Goal: Use online tool/utility: Utilize a website feature to perform a specific function

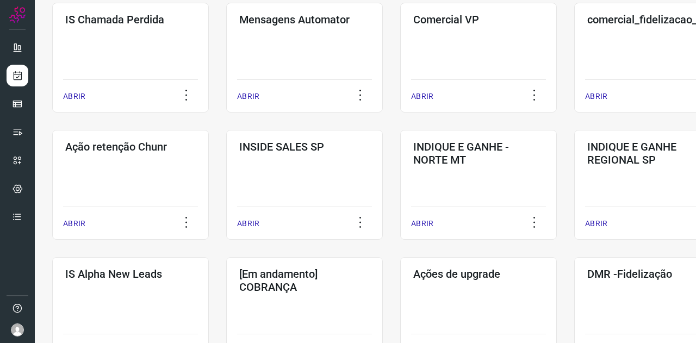
scroll to position [217, 0]
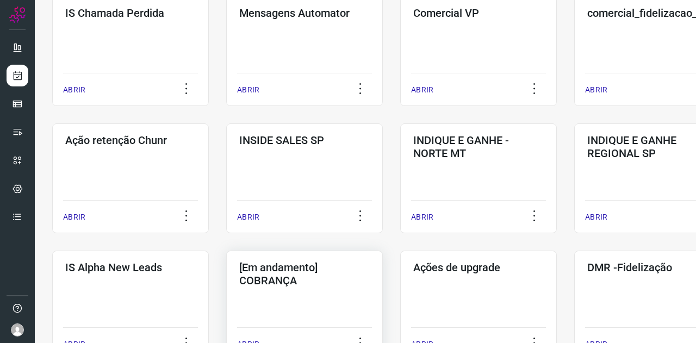
click at [400, 256] on div "[Em andamento] COBRANÇA ABRIR" at bounding box center [478, 306] width 157 height 110
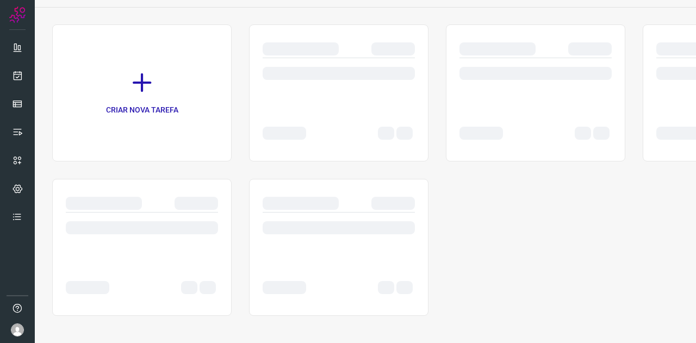
scroll to position [62, 0]
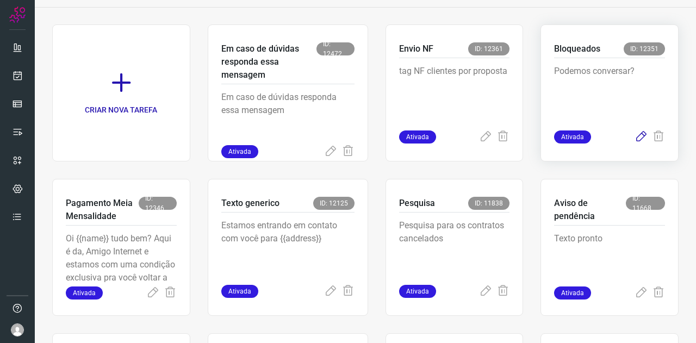
click at [634, 140] on icon at bounding box center [640, 136] width 13 height 13
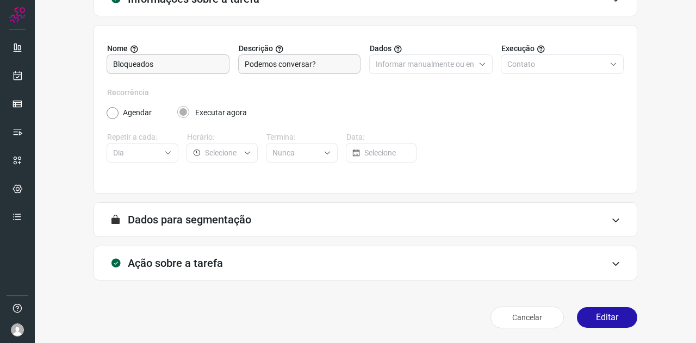
click at [201, 267] on h3 "Ação sobre a tarefa" at bounding box center [175, 263] width 95 height 13
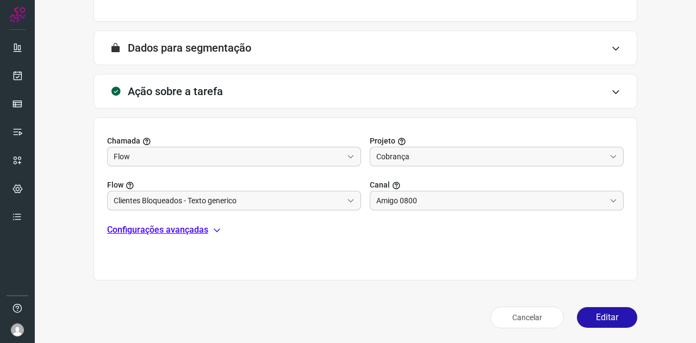
click at [169, 226] on p "Configurações avançadas" at bounding box center [157, 229] width 101 height 13
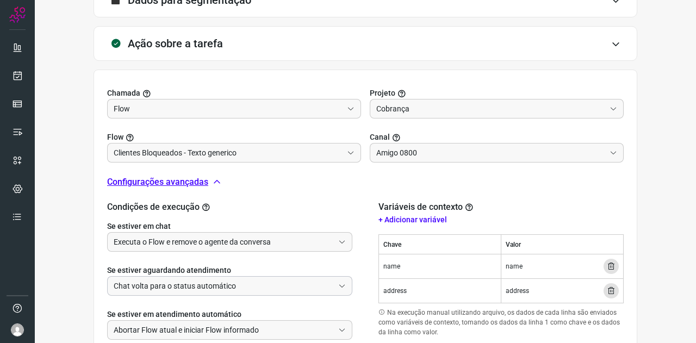
scroll to position [361, 0]
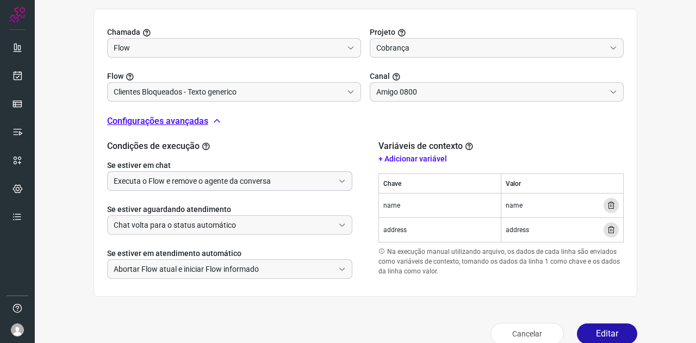
click at [185, 180] on input "Executa o Flow e remove o agente da conversa" at bounding box center [224, 181] width 220 height 18
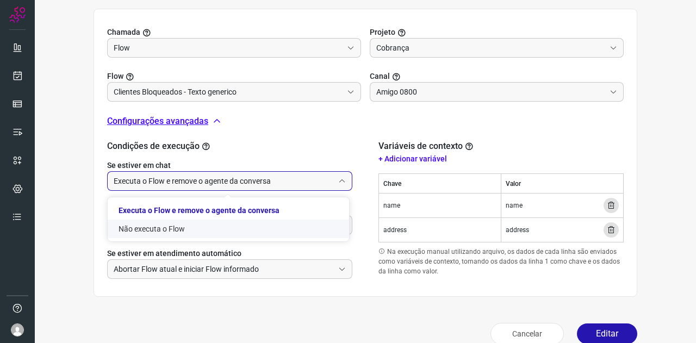
click at [173, 233] on li "Não executa o Flow" at bounding box center [228, 229] width 241 height 18
type input "Não executa o Flow"
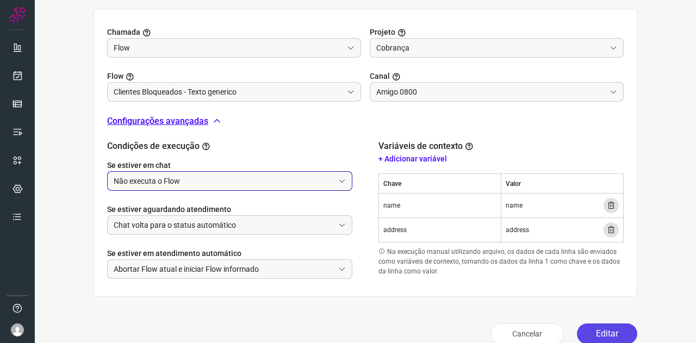
click at [609, 329] on button "Editar" at bounding box center [607, 333] width 60 height 21
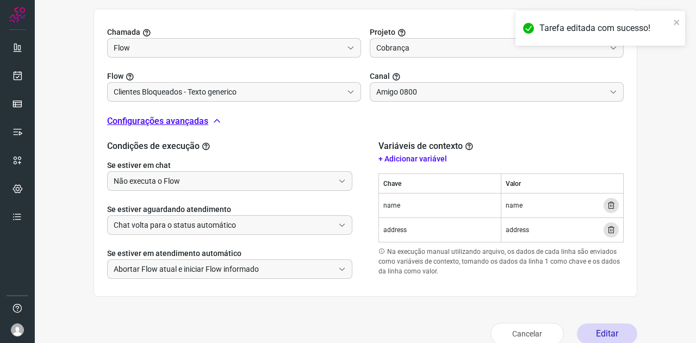
scroll to position [216, 0]
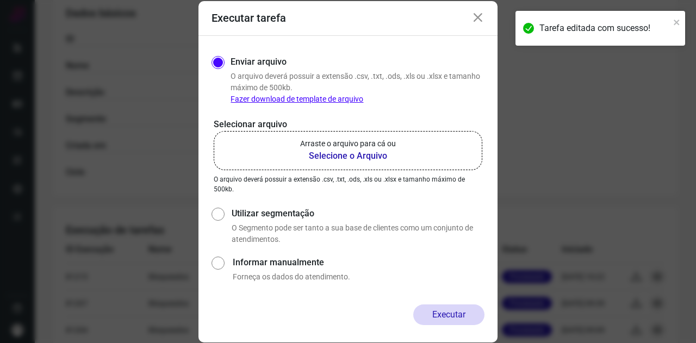
click at [316, 143] on p "Arraste o arquivo para cá ou" at bounding box center [348, 143] width 96 height 11
click at [0, 0] on input "Arraste o arquivo para cá ou Selecione o Arquivo" at bounding box center [0, 0] width 0 height 0
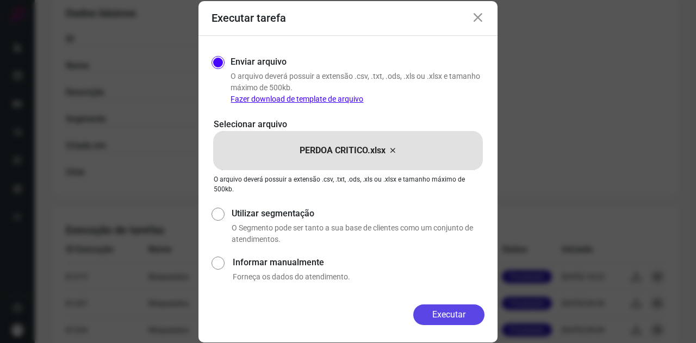
click at [470, 310] on button "Executar" at bounding box center [448, 314] width 71 height 21
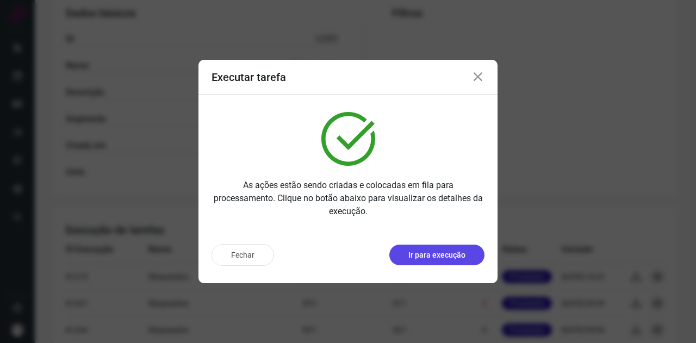
click at [421, 264] on button "Ir para execução" at bounding box center [436, 255] width 95 height 21
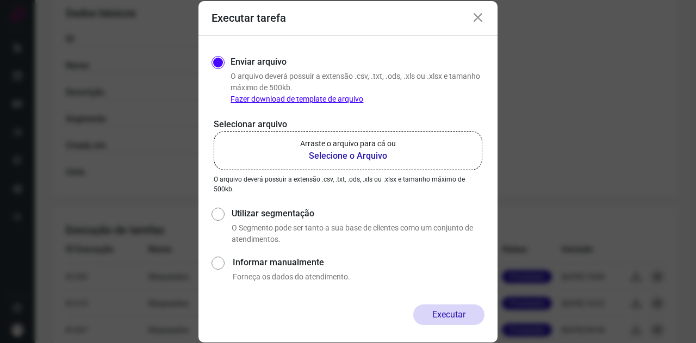
click at [316, 148] on p "Arraste o arquivo para cá ou" at bounding box center [348, 143] width 96 height 11
click at [0, 0] on input "Arraste o arquivo para cá ou Selecione o Arquivo" at bounding box center [0, 0] width 0 height 0
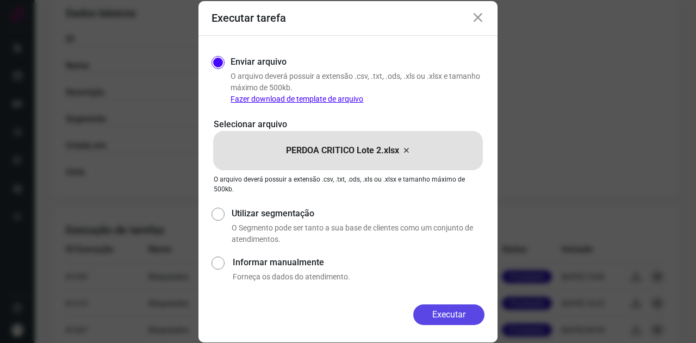
click at [433, 310] on button "Executar" at bounding box center [448, 314] width 71 height 21
